Goal: Information Seeking & Learning: Find specific fact

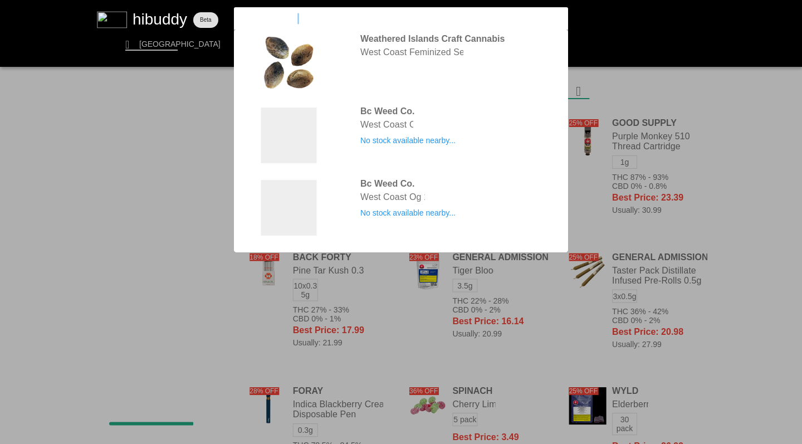
click at [348, 18] on input "west coast gassimply bare" at bounding box center [391, 18] width 306 height 10
type input "west coast gas"
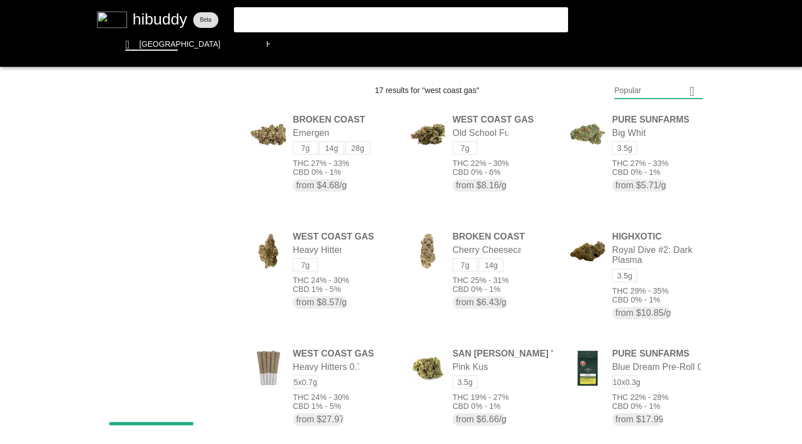
click at [622, 85] on flt-glass-pane at bounding box center [401, 222] width 802 height 444
click at [628, 251] on flt-glass-pane at bounding box center [401, 222] width 802 height 444
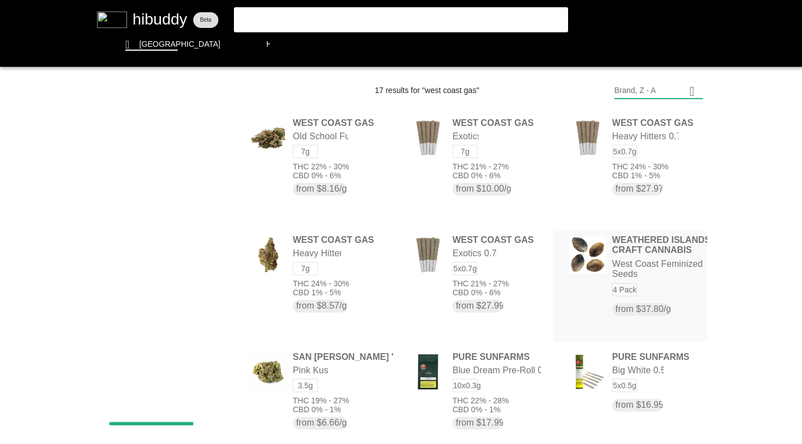
click at [497, 276] on flt-glass-pane at bounding box center [401, 222] width 802 height 444
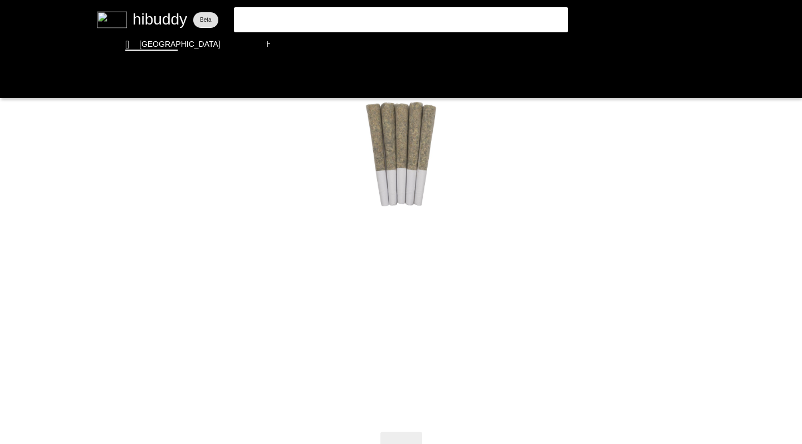
click at [12, 83] on flt-glass-pane at bounding box center [401, 222] width 802 height 444
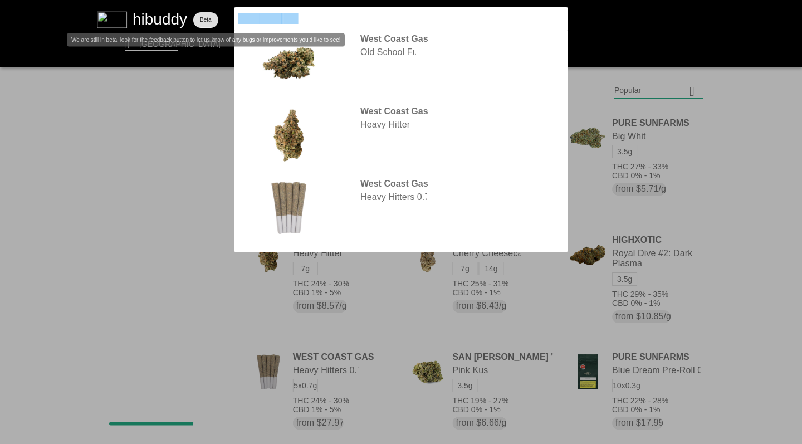
drag, startPoint x: 0, startPoint y: 0, endPoint x: 208, endPoint y: 11, distance: 207.9
click at [208, 11] on flt-glass-pane at bounding box center [401, 222] width 802 height 444
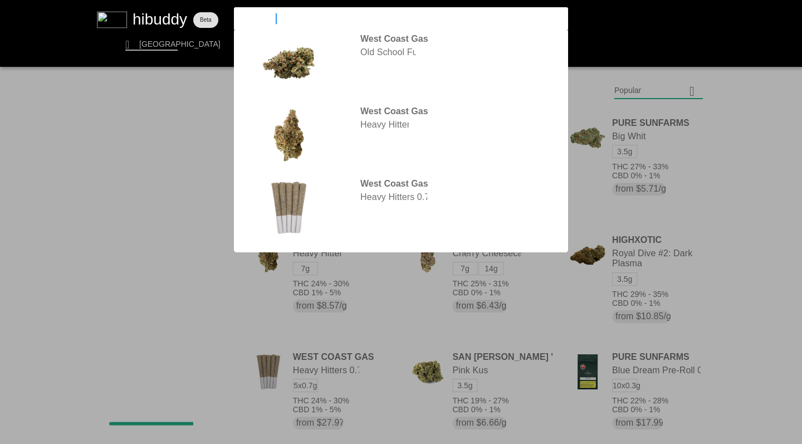
type input "simply bare"
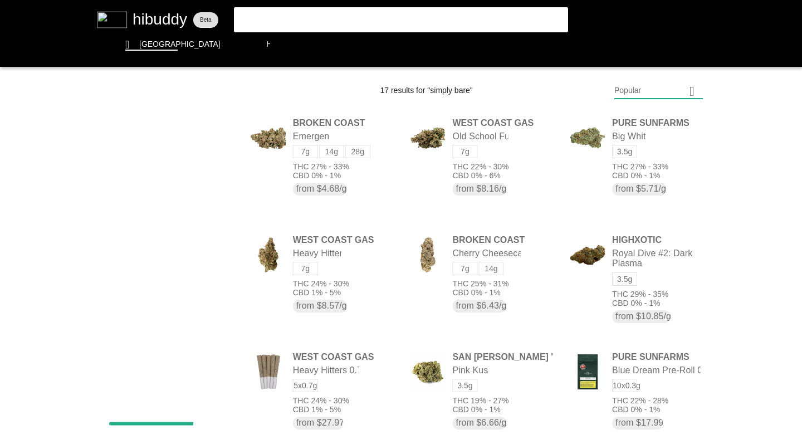
click at [290, 23] on flt-glass-pane at bounding box center [401, 222] width 802 height 444
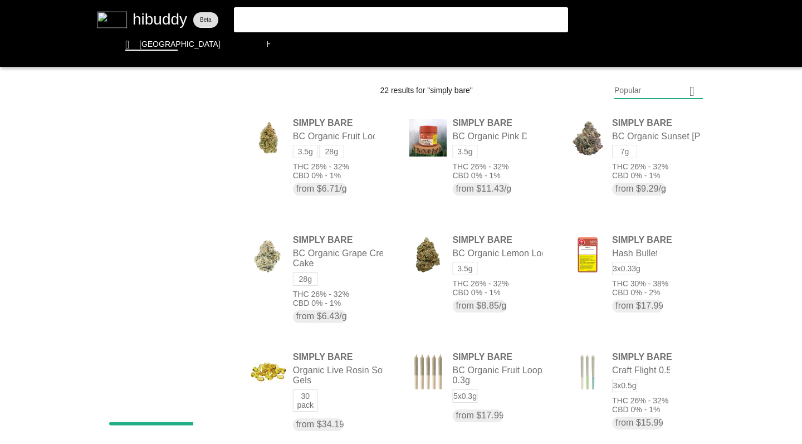
click at [634, 94] on flt-glass-pane at bounding box center [401, 222] width 802 height 444
click at [630, 171] on flt-glass-pane at bounding box center [401, 222] width 802 height 444
